Goal: Task Accomplishment & Management: Manage account settings

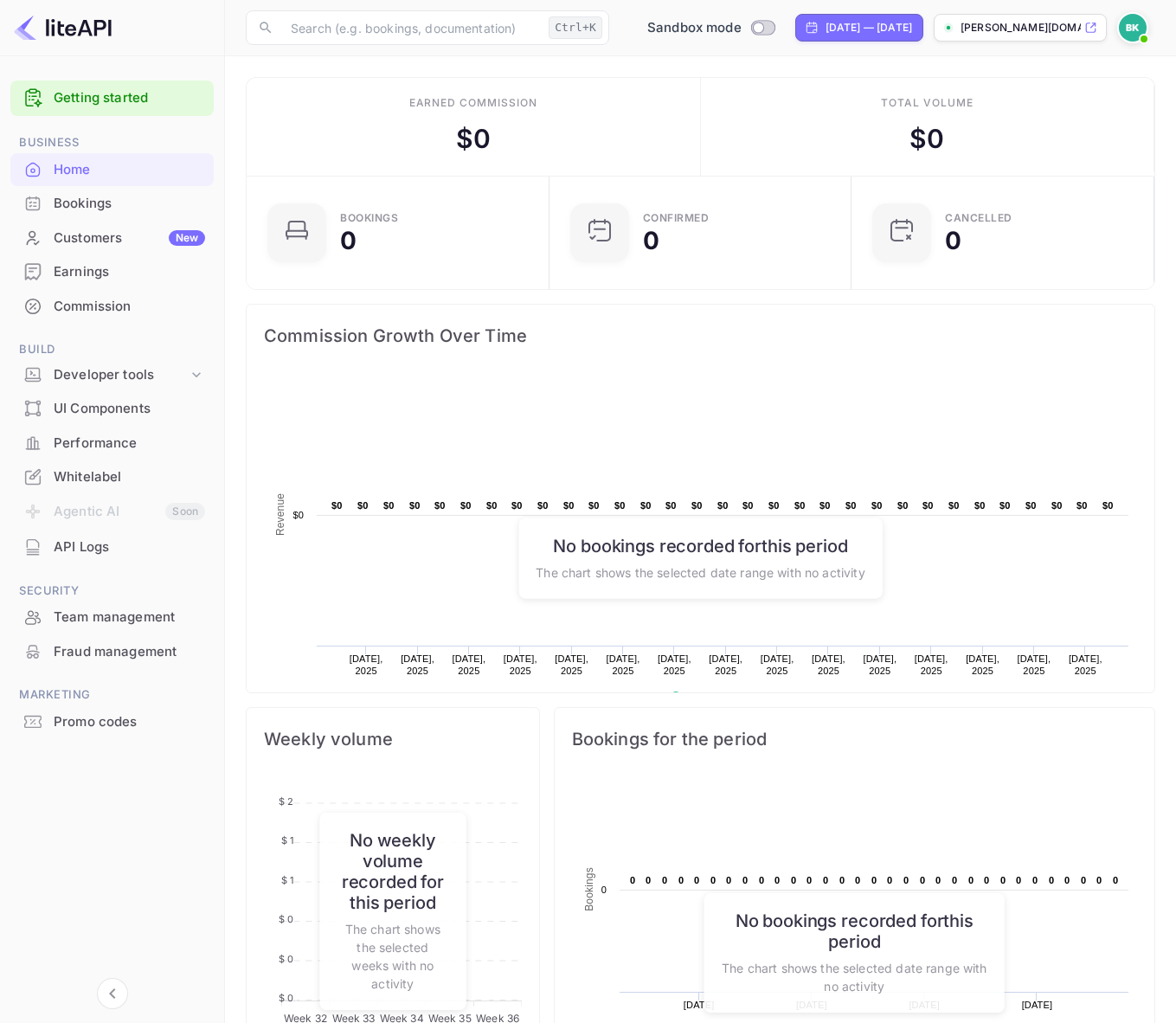
scroll to position [13, 13]
click at [881, 31] on div "[DATE] — [DATE]" at bounding box center [869, 28] width 87 height 15
select select "7"
select select "2025"
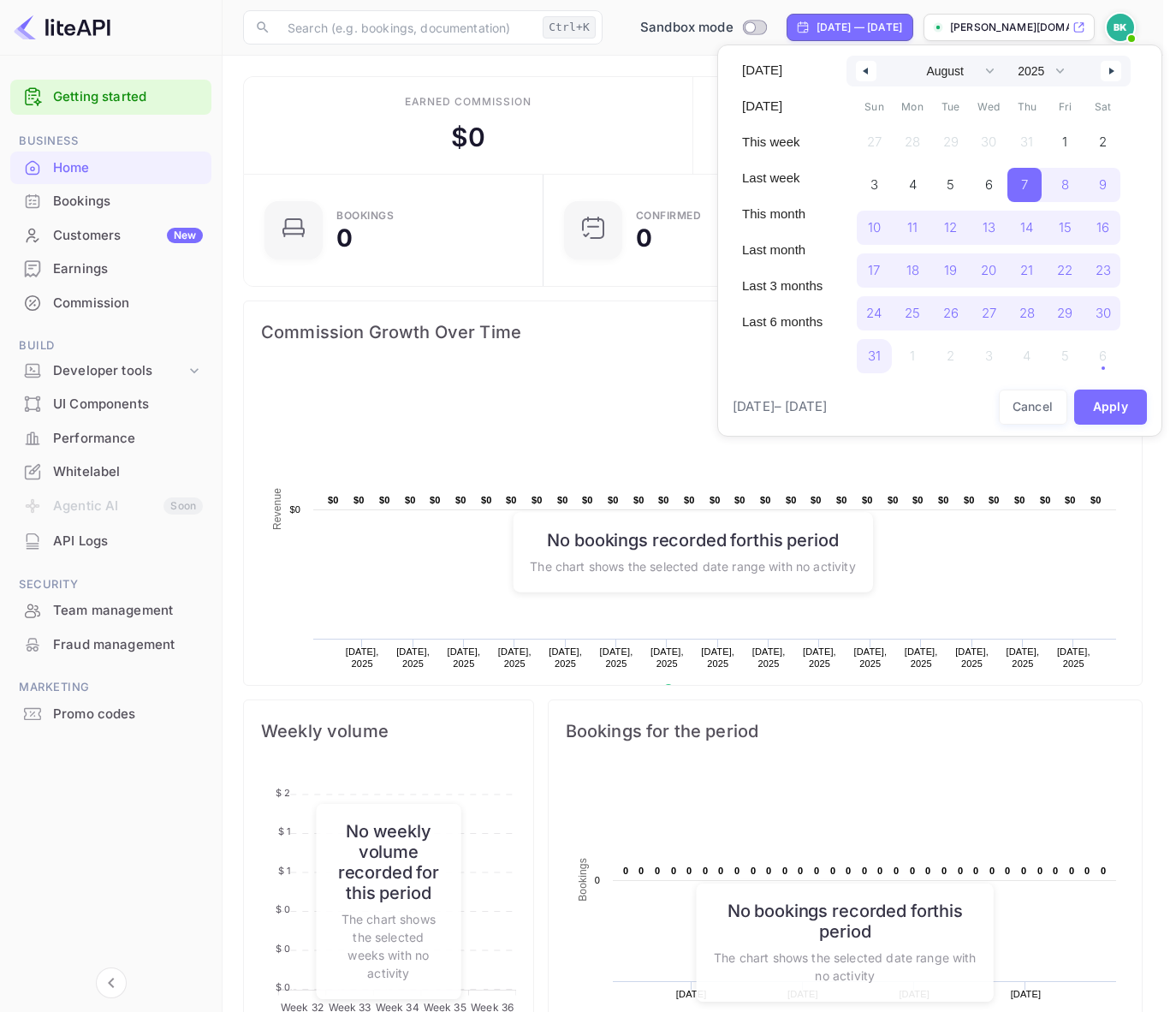
click at [648, 93] on div at bounding box center [588, 506] width 1176 height 1012
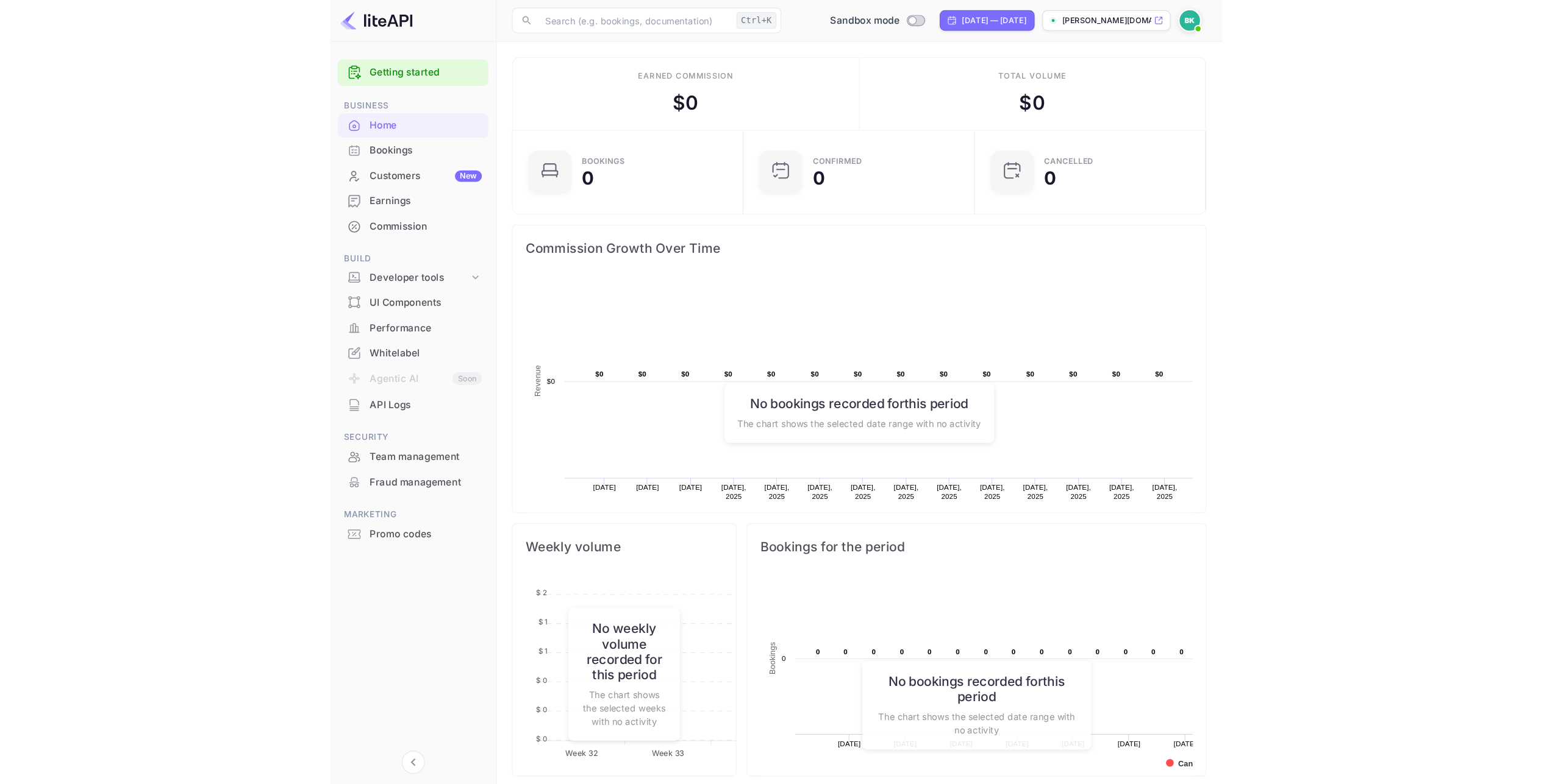
scroll to position [189, 438]
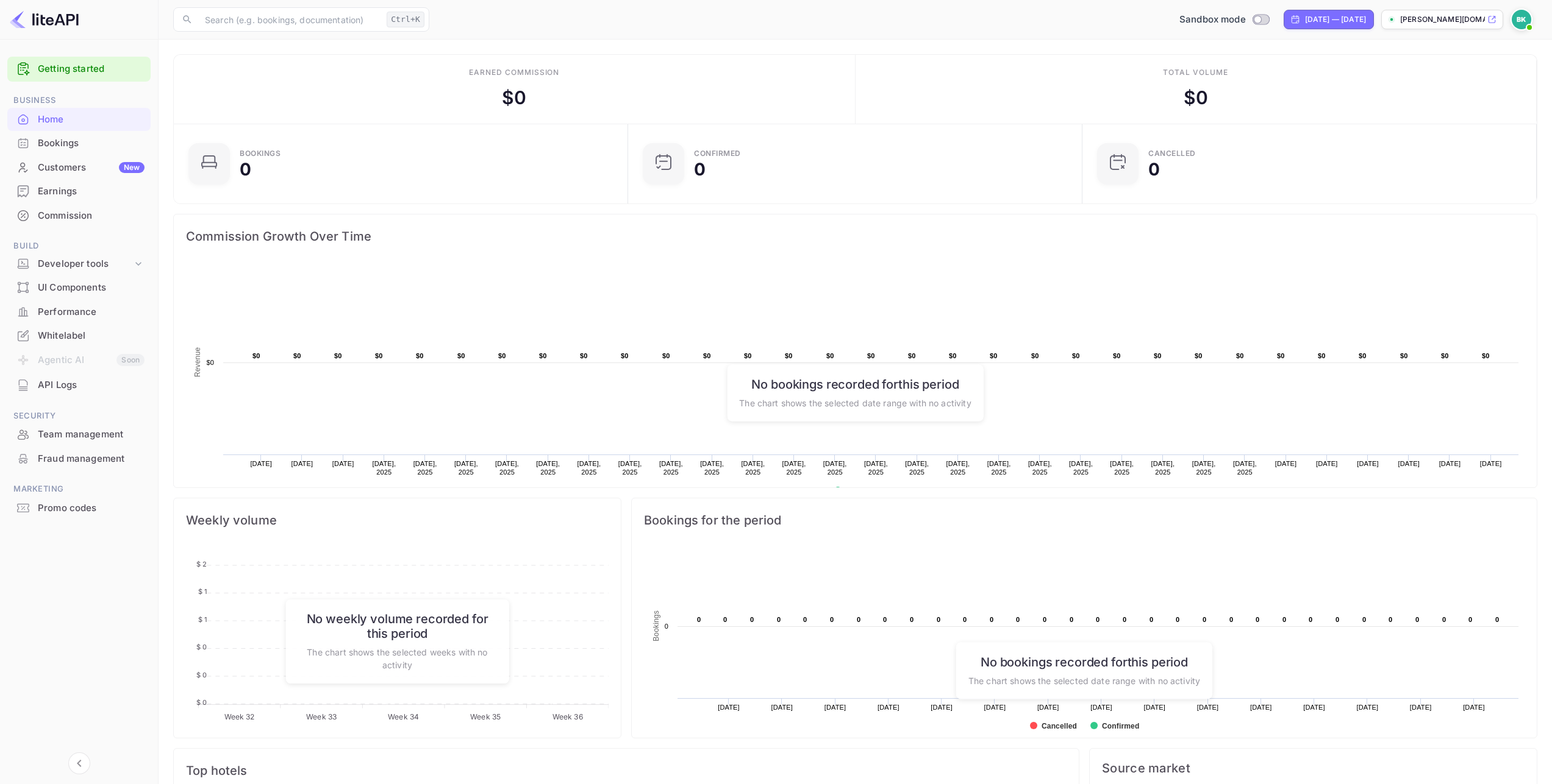
click at [837, 23] on p "[PERSON_NAME][DOMAIN_NAME]..." at bounding box center [1442, 20] width 85 height 11
click at [117, 261] on div "Developer tools" at bounding box center [85, 264] width 94 height 14
click at [79, 334] on div "Whitelabel" at bounding box center [91, 336] width 107 height 14
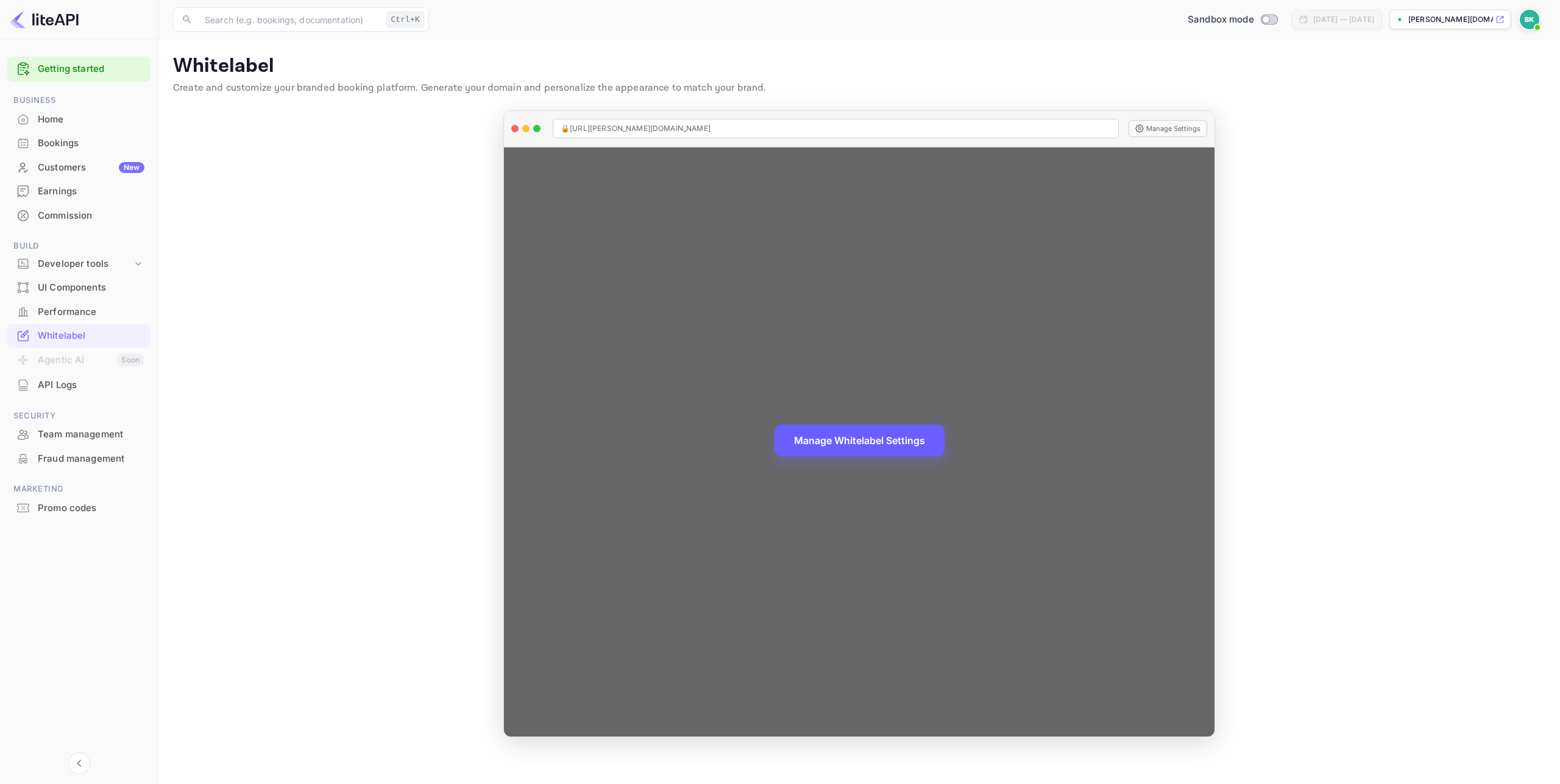
click at [837, 442] on button "Manage Whitelabel Settings" at bounding box center [859, 440] width 170 height 32
click at [837, 128] on button "Manage Settings" at bounding box center [1168, 128] width 79 height 17
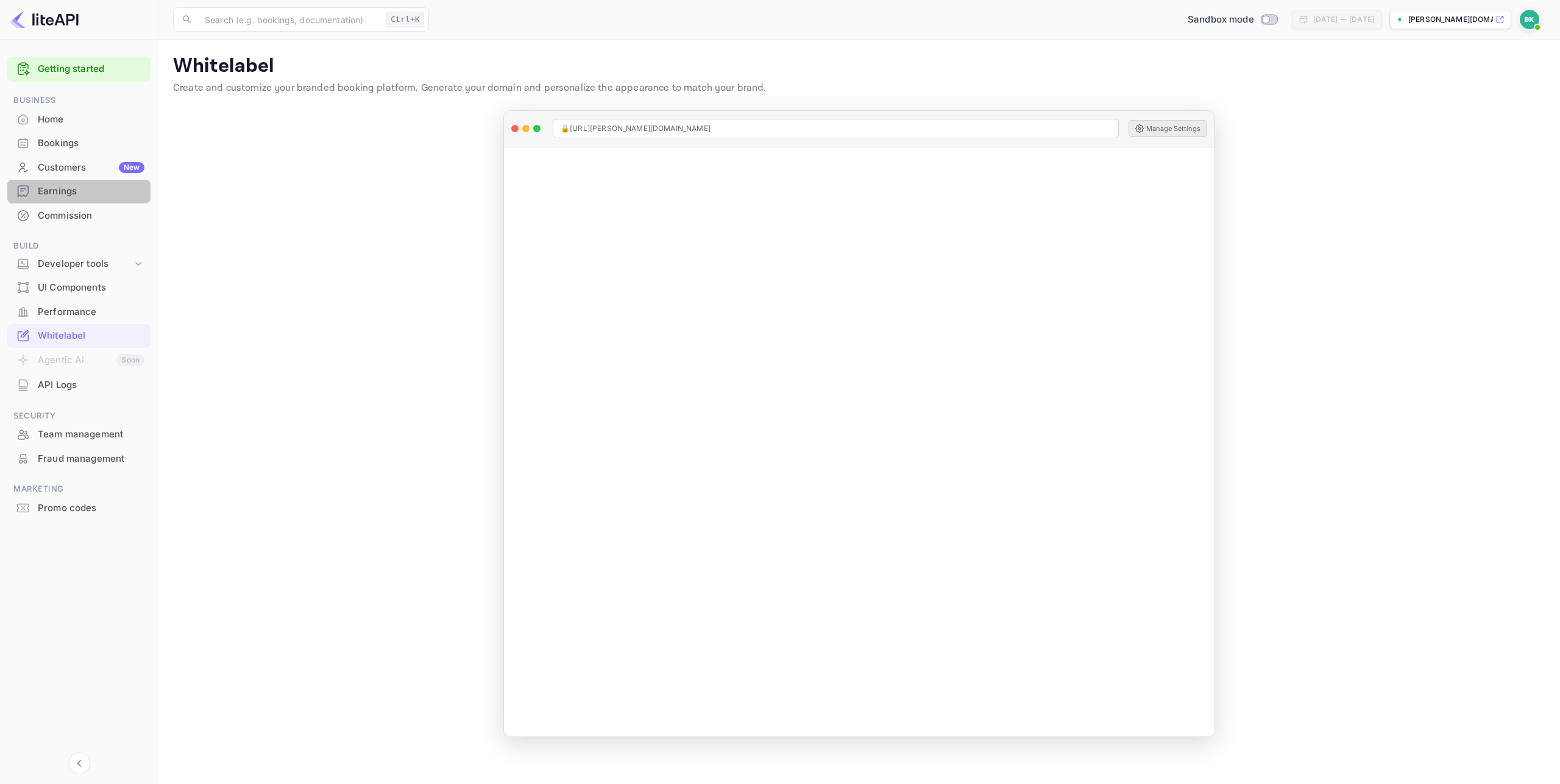
click at [66, 182] on div "Earnings" at bounding box center [79, 191] width 143 height 24
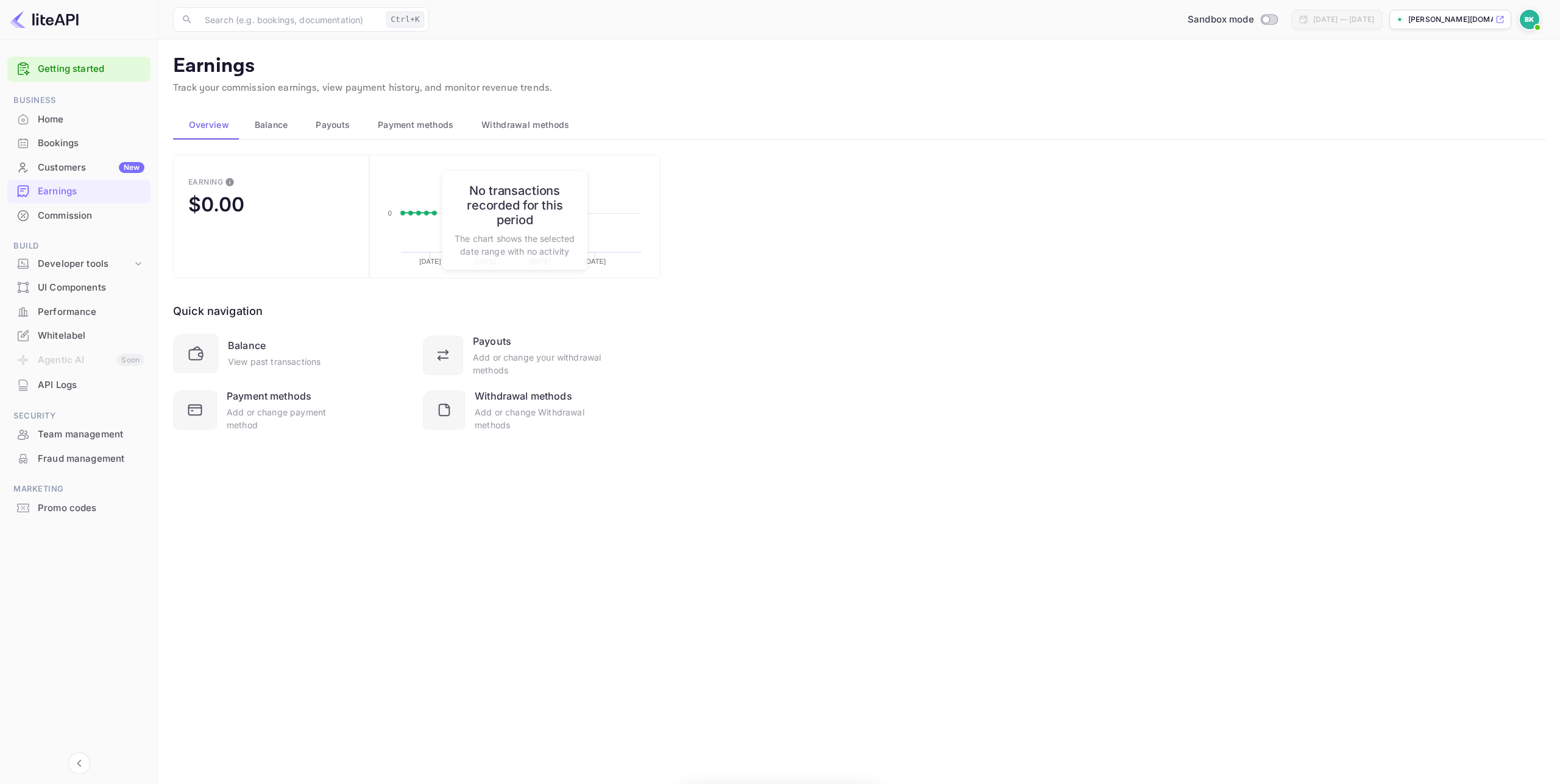
click at [43, 121] on div "Home" at bounding box center [91, 119] width 106 height 14
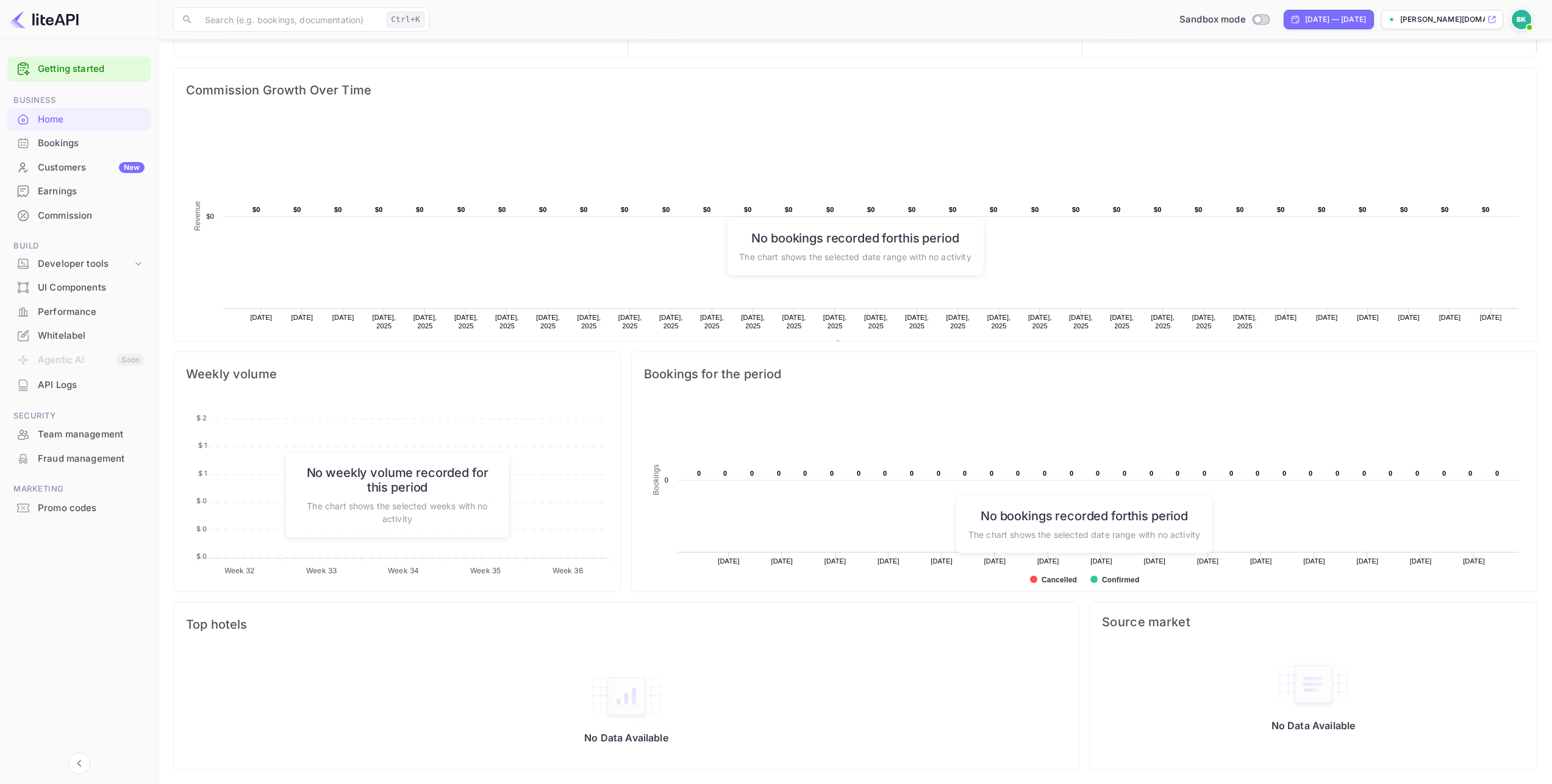
scroll to position [147, 0]
click at [63, 137] on div "Bookings" at bounding box center [91, 143] width 107 height 14
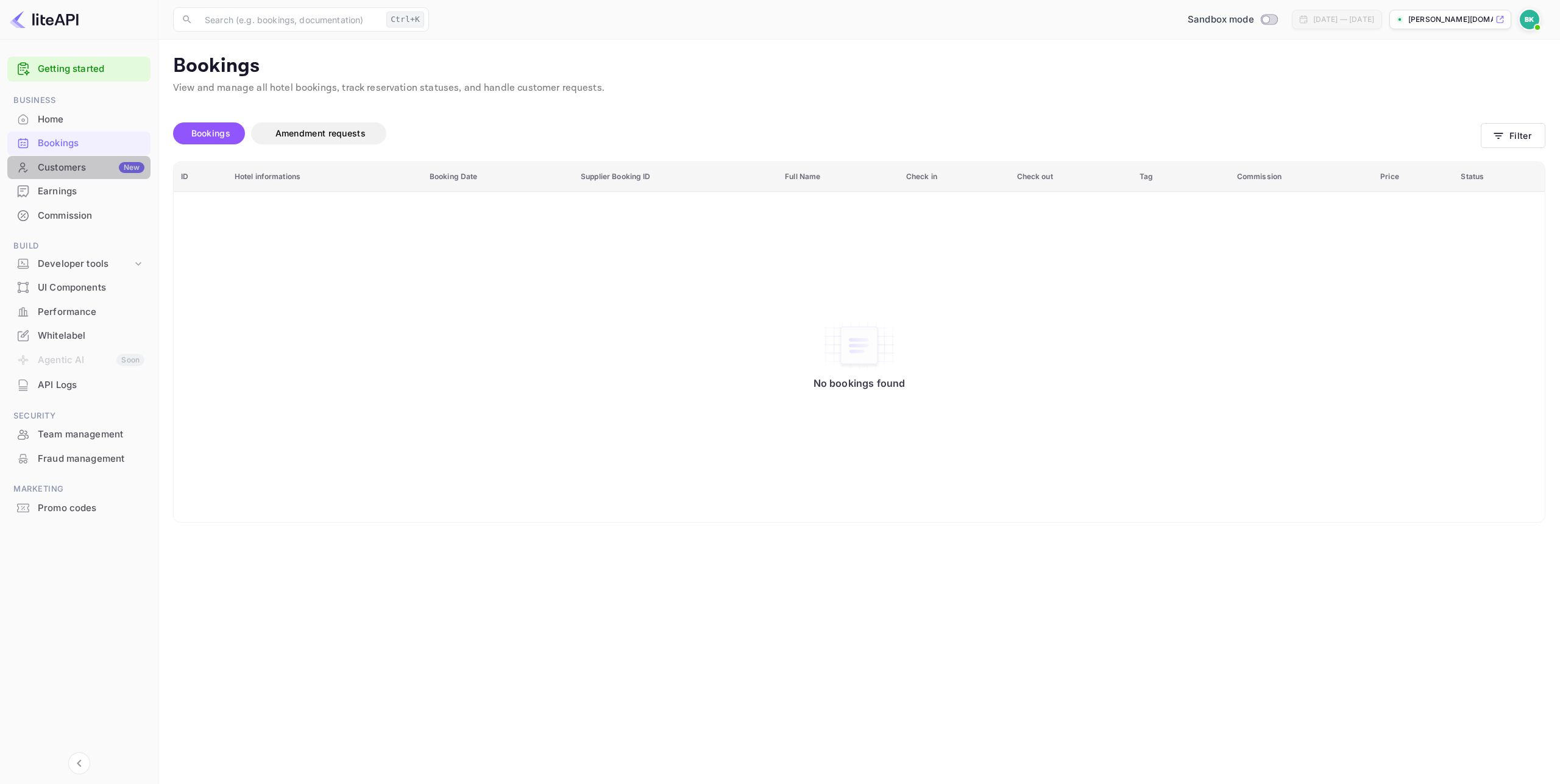
click at [81, 165] on div "Customers New" at bounding box center [91, 168] width 106 height 14
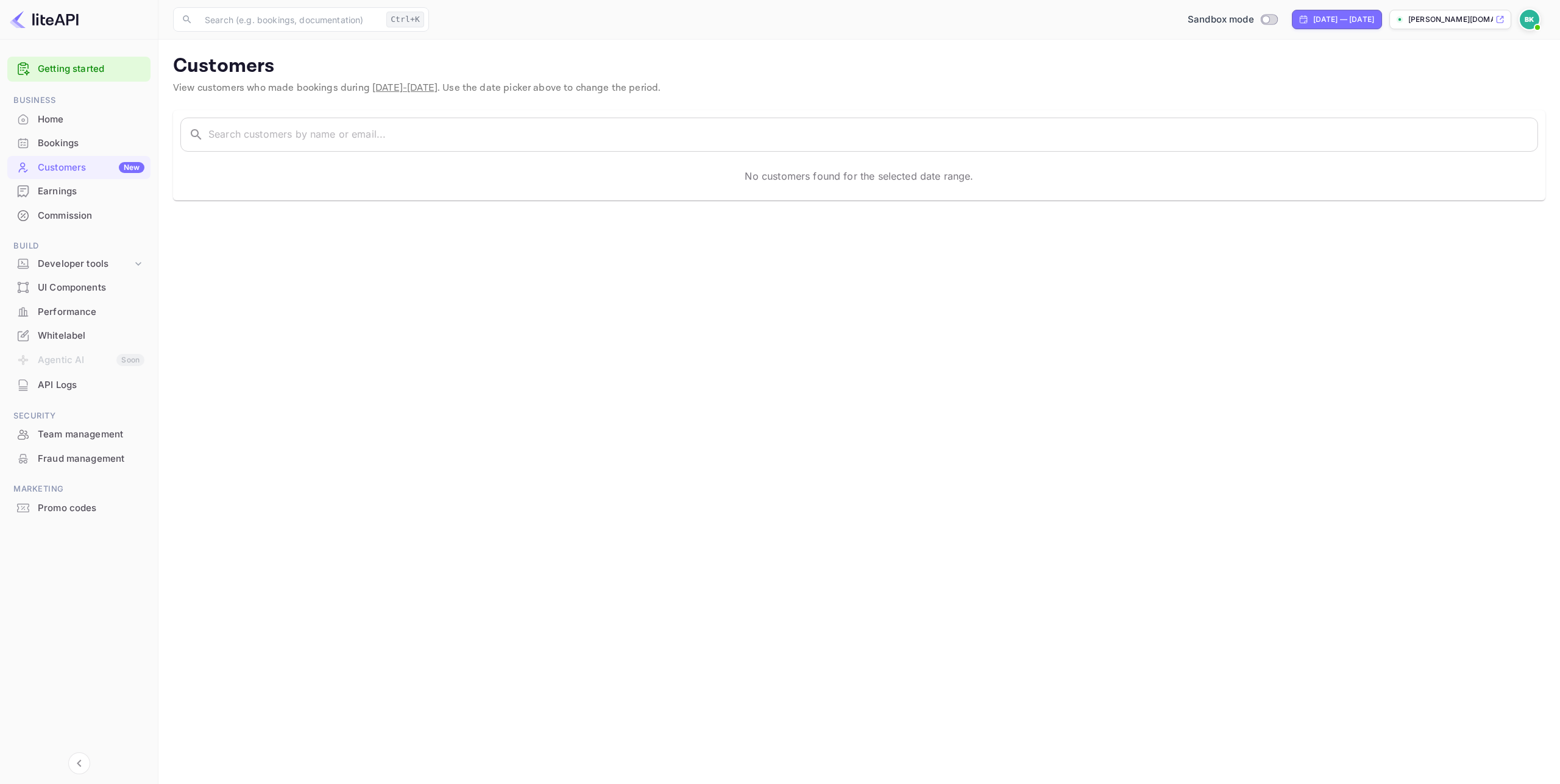
click at [71, 195] on div "Earnings" at bounding box center [91, 191] width 106 height 14
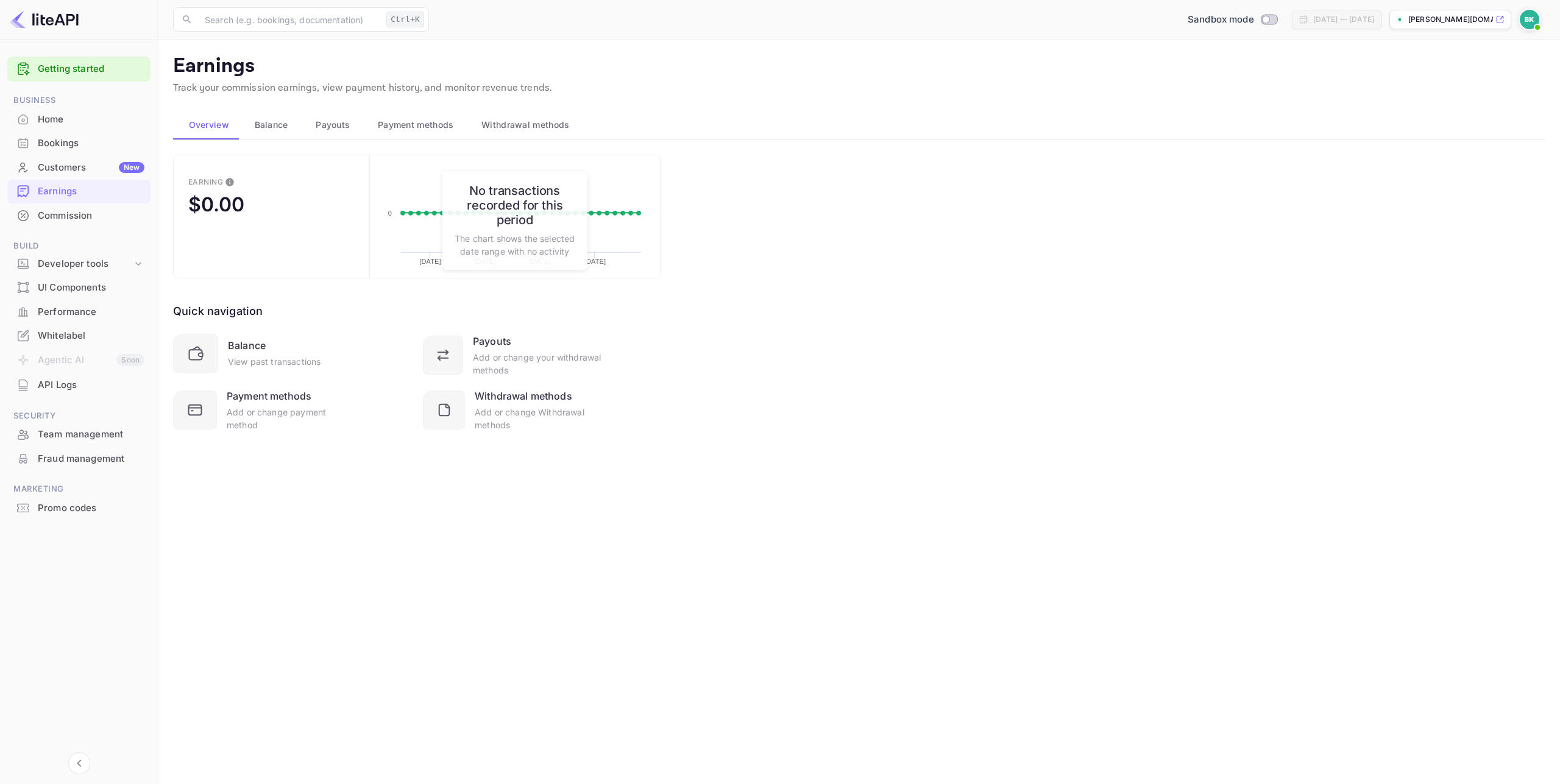
click at [85, 207] on div "Commission" at bounding box center [79, 216] width 143 height 24
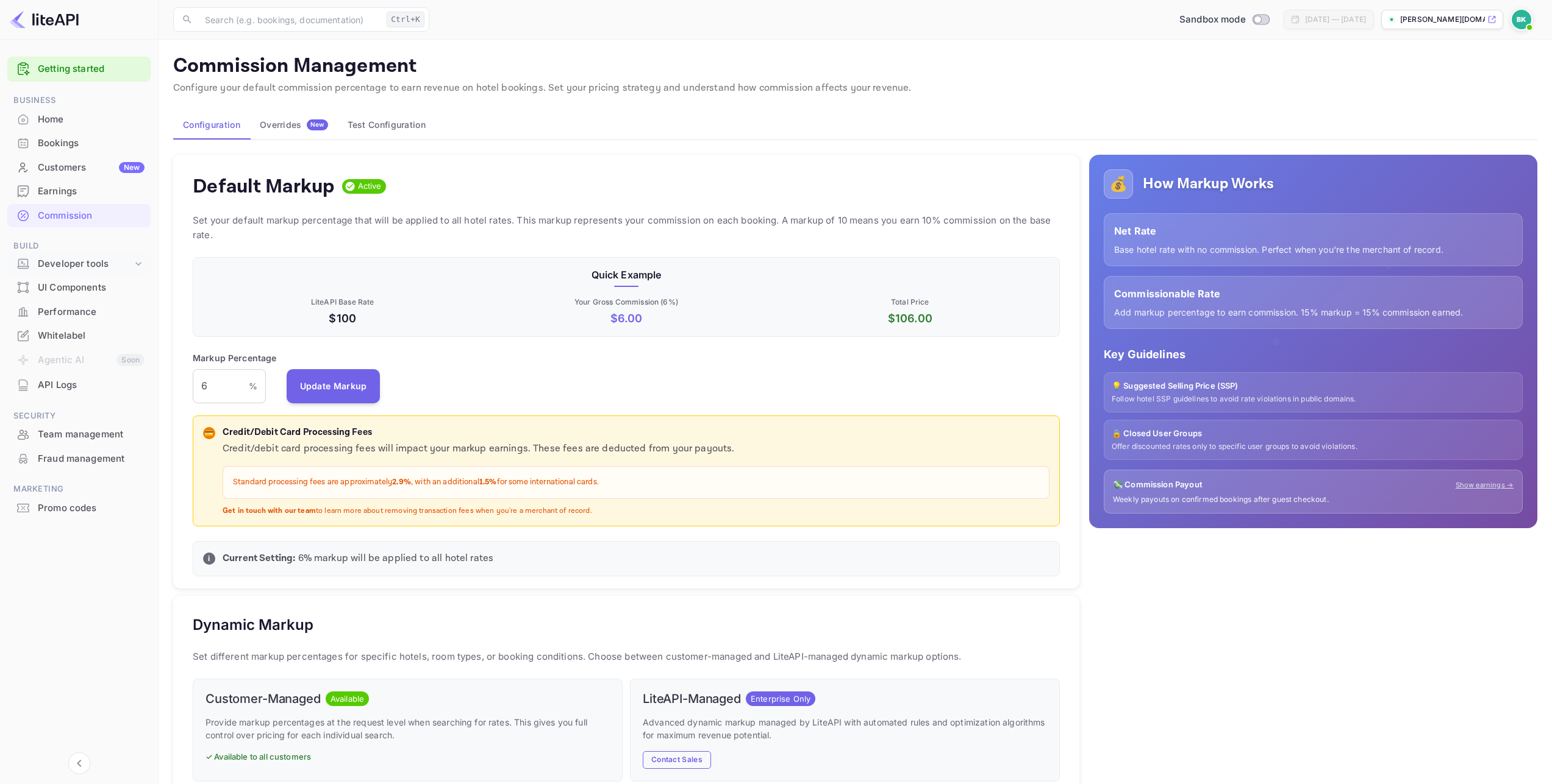
click at [103, 270] on div "Developer tools" at bounding box center [85, 264] width 94 height 14
click at [99, 285] on p "API docs and SDKs" at bounding box center [82, 284] width 79 height 13
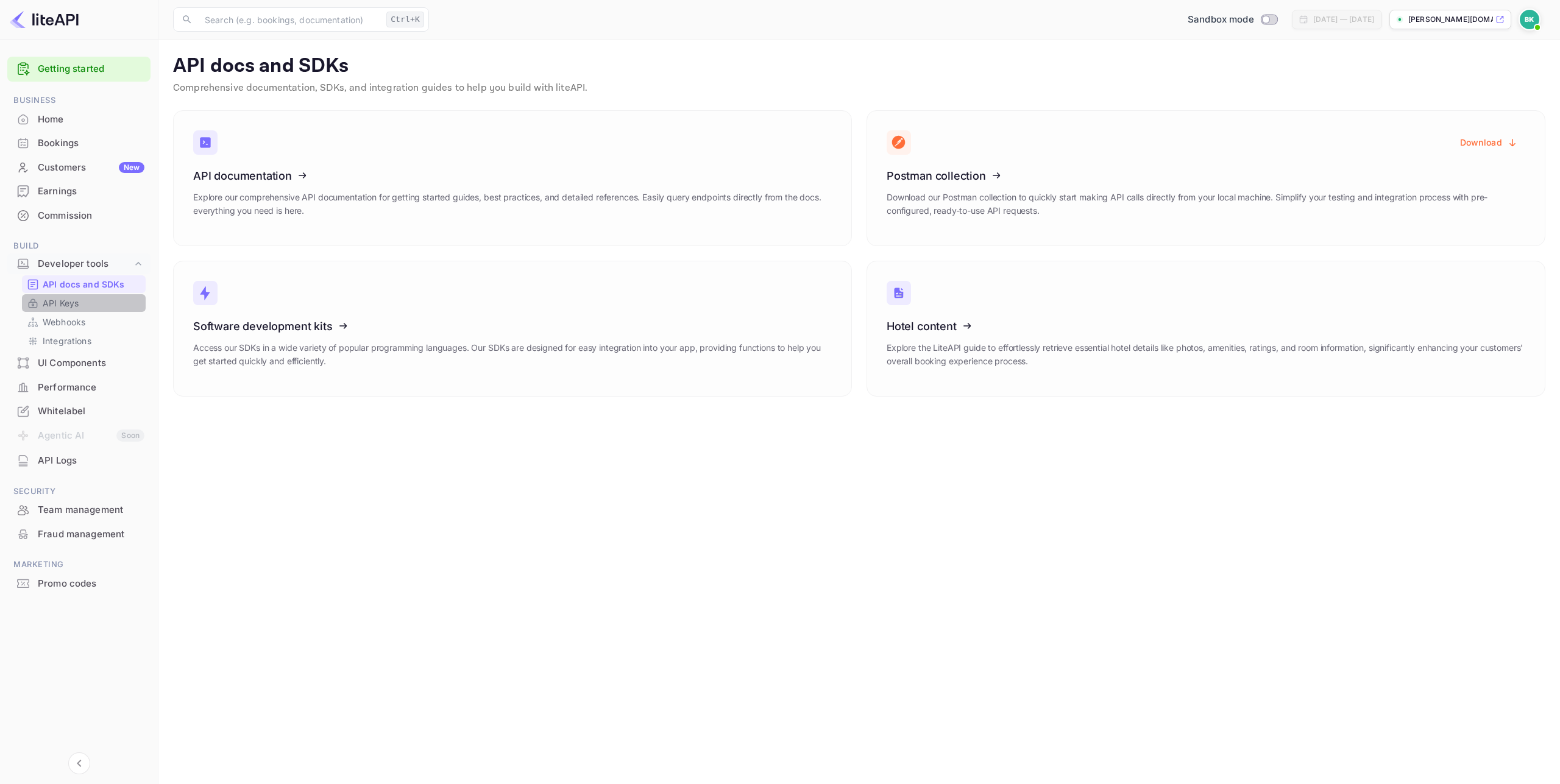
click at [75, 305] on p "API Keys" at bounding box center [60, 303] width 36 height 13
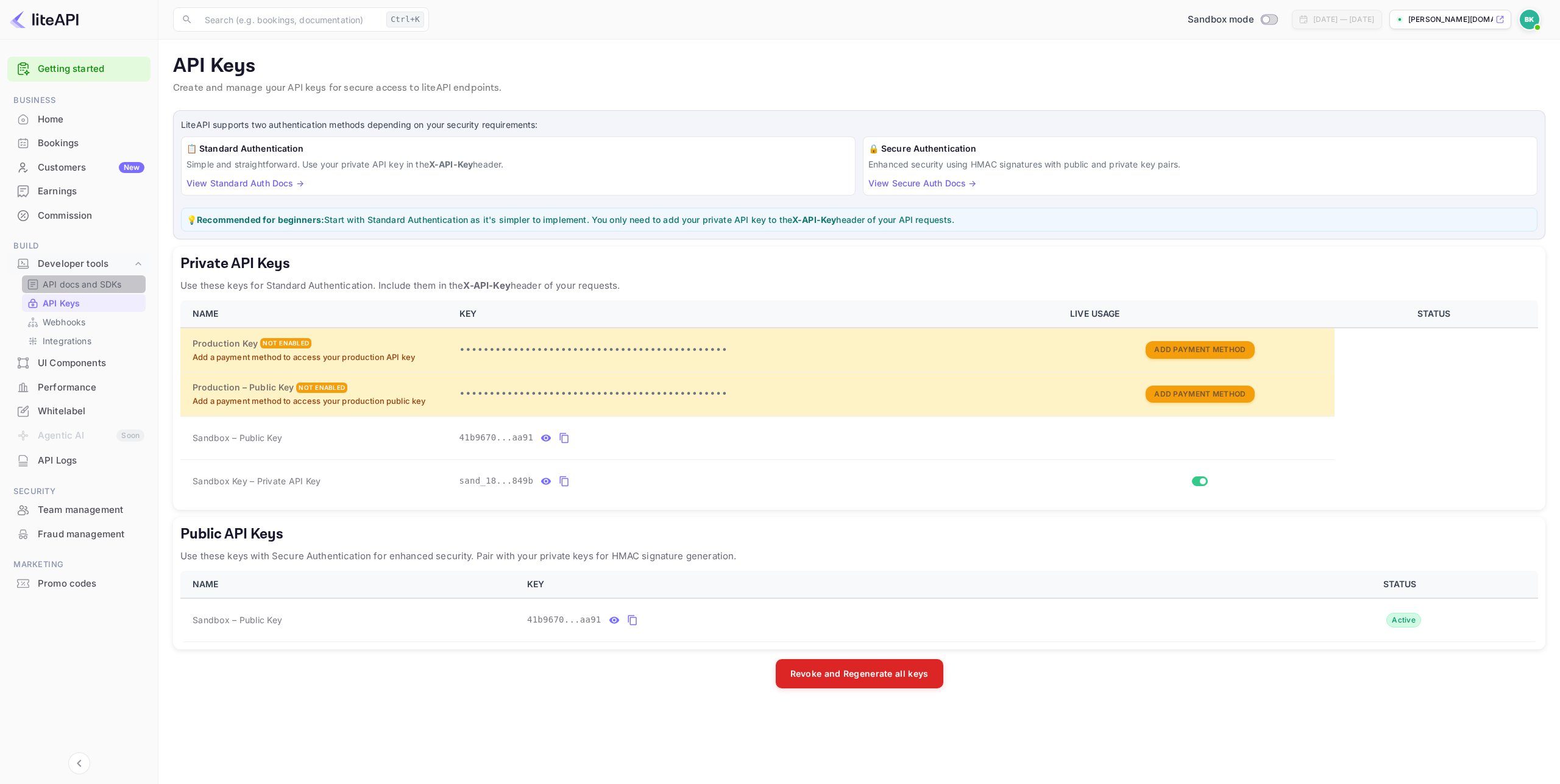
click at [70, 288] on p "API docs and SDKs" at bounding box center [82, 284] width 79 height 13
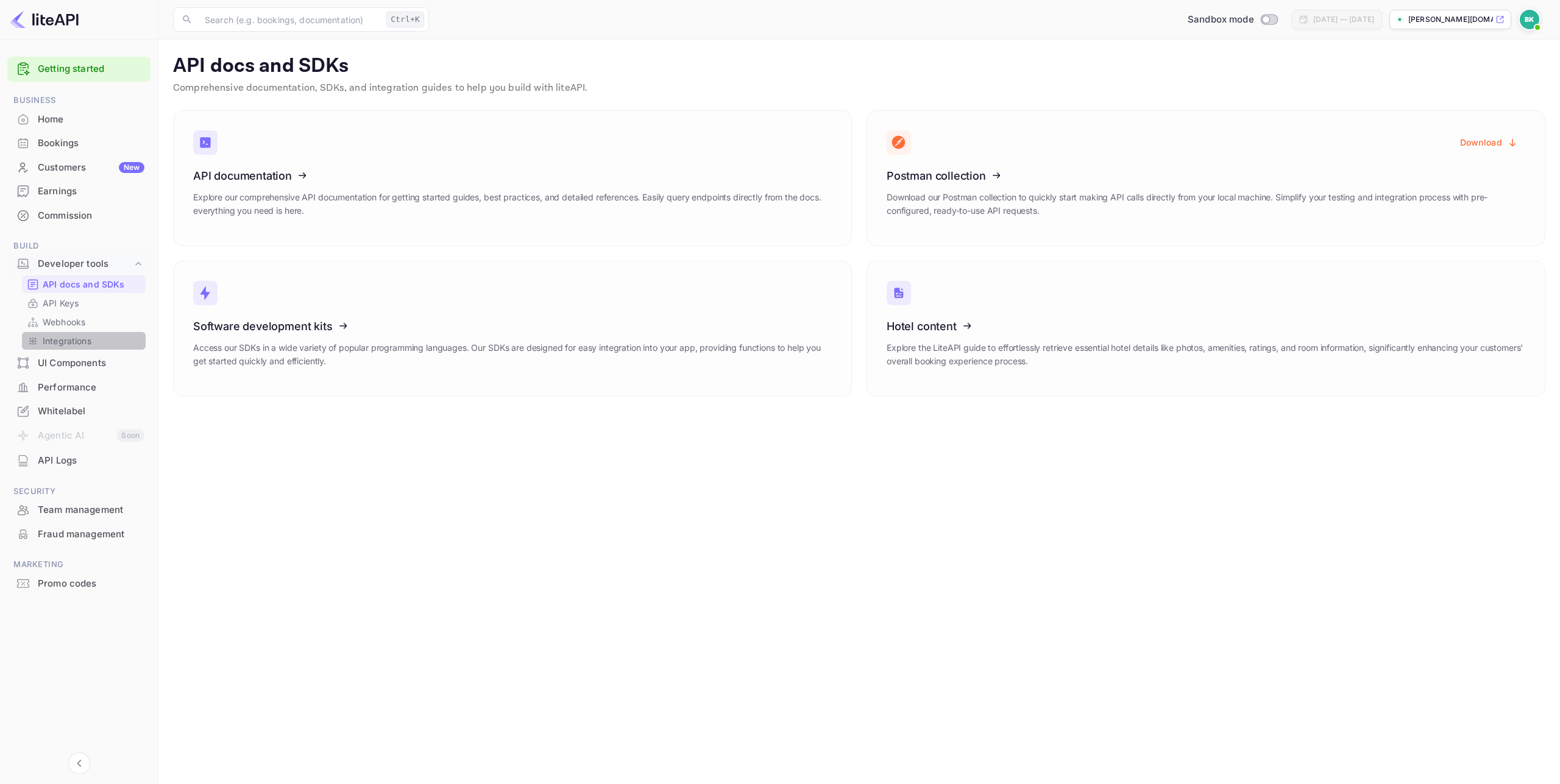
click at [78, 339] on p "Integrations" at bounding box center [67, 340] width 49 height 13
